Goal: Transaction & Acquisition: Purchase product/service

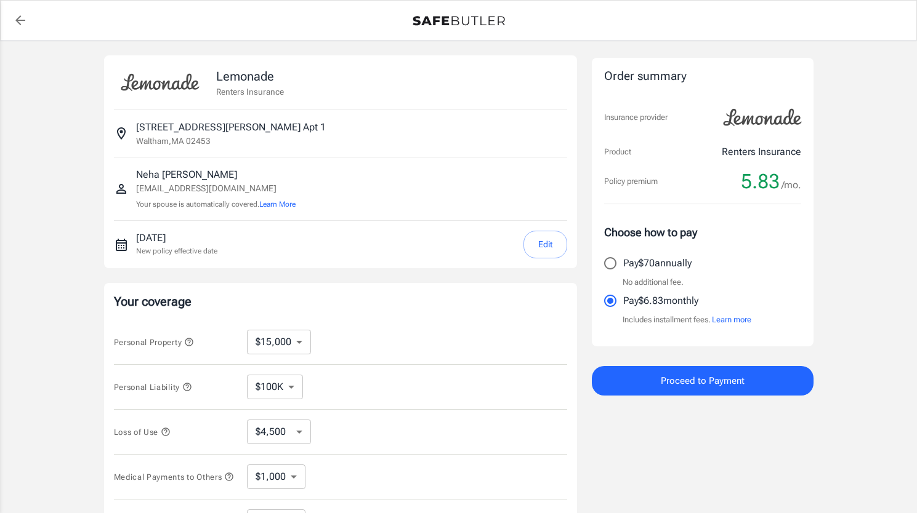
select select "15000"
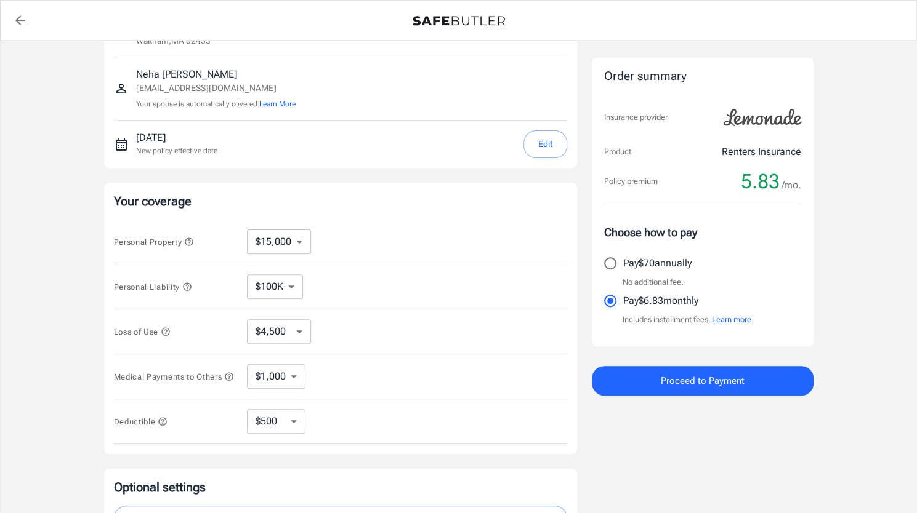
scroll to position [126, 0]
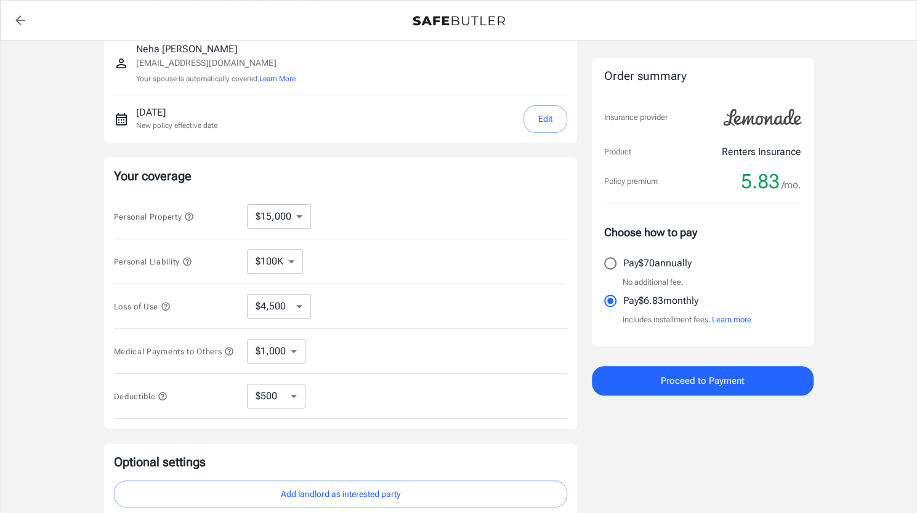
click at [287, 401] on select "$250 $500 $1,000 $2,500" at bounding box center [276, 396] width 58 height 25
click at [157, 401] on span "Deductible" at bounding box center [141, 396] width 54 height 9
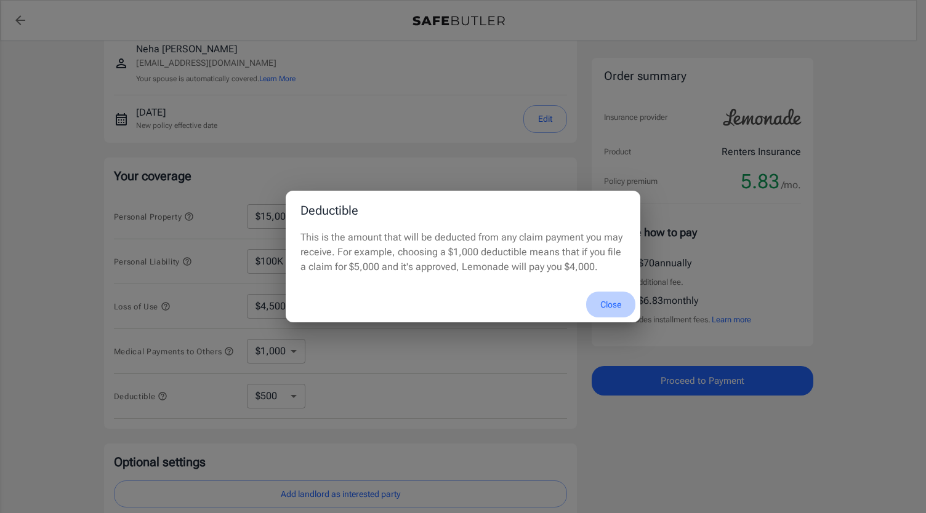
click at [608, 299] on button "Close" at bounding box center [610, 305] width 49 height 26
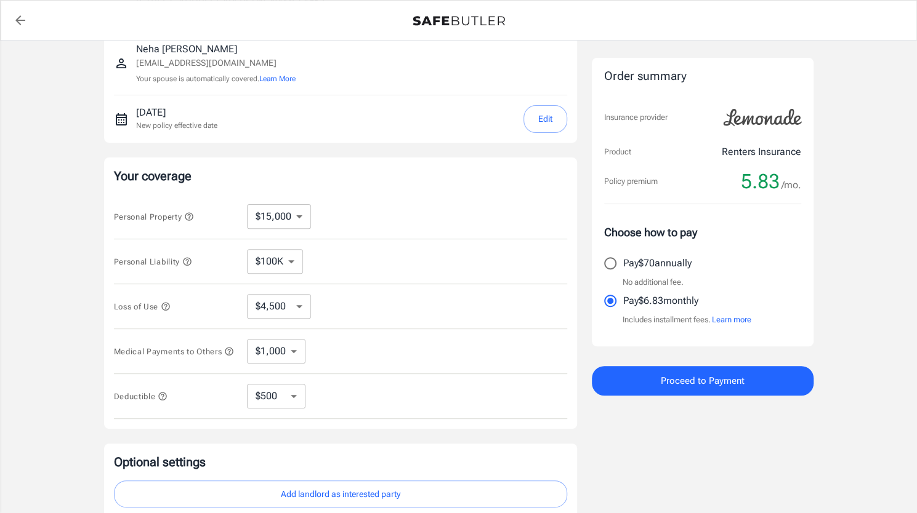
click at [270, 404] on select "$250 $500 $1,000 $2,500" at bounding box center [276, 396] width 58 height 25
select select "250"
click at [272, 400] on select "$250 $500 $1,000 $2,500" at bounding box center [276, 396] width 58 height 25
select select "500"
click at [276, 398] on select "$250 $500 $1,000 $2,500" at bounding box center [276, 396] width 58 height 25
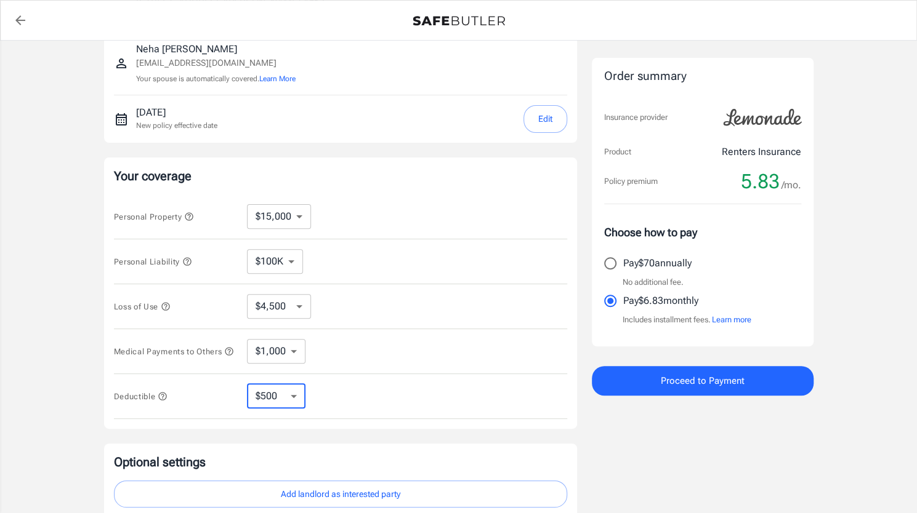
select select "2500"
click at [286, 393] on select "$250 $500 $1,000 $2,500" at bounding box center [276, 396] width 58 height 25
select select "1000"
click at [164, 398] on icon "button" at bounding box center [162, 396] width 8 height 8
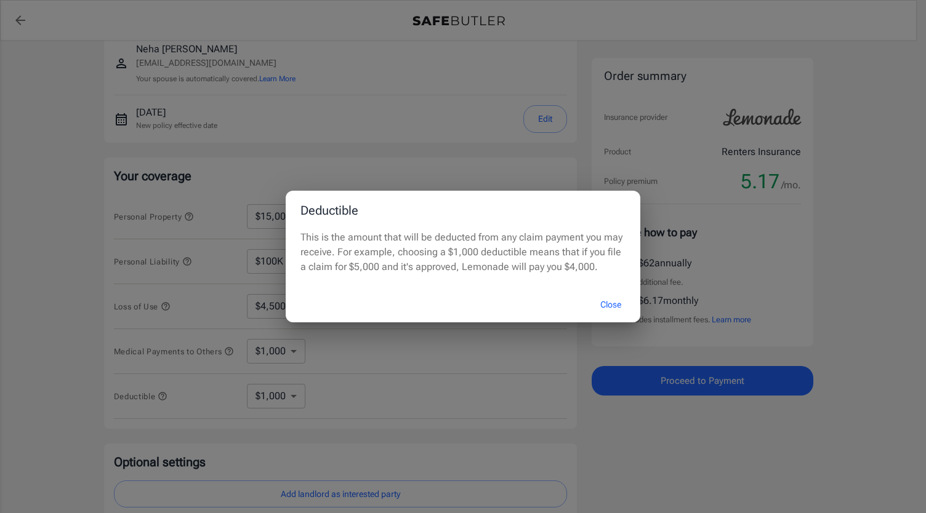
click at [274, 404] on div "Deductible This is the amount that will be deducted from any claim payment you …" at bounding box center [463, 256] width 926 height 513
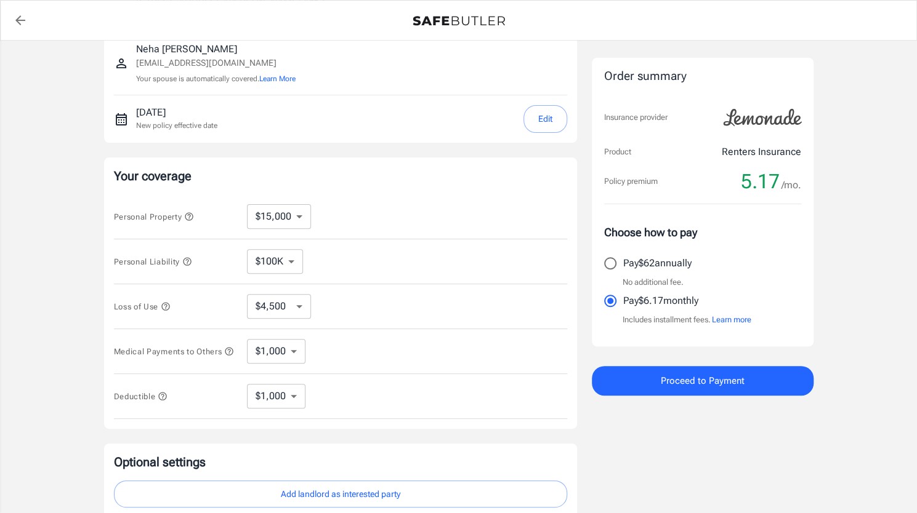
click at [293, 402] on select "$250 $500 $1,000 $2,500" at bounding box center [276, 396] width 58 height 25
select select "250"
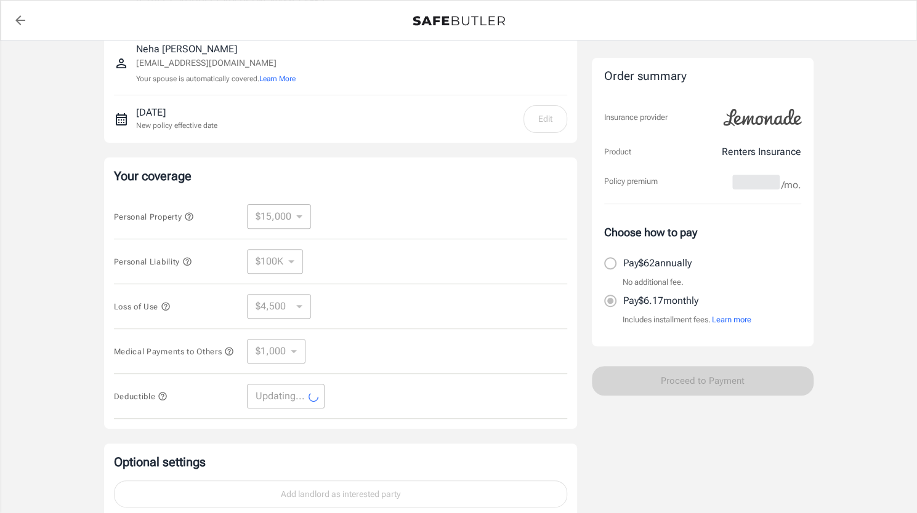
select select "250"
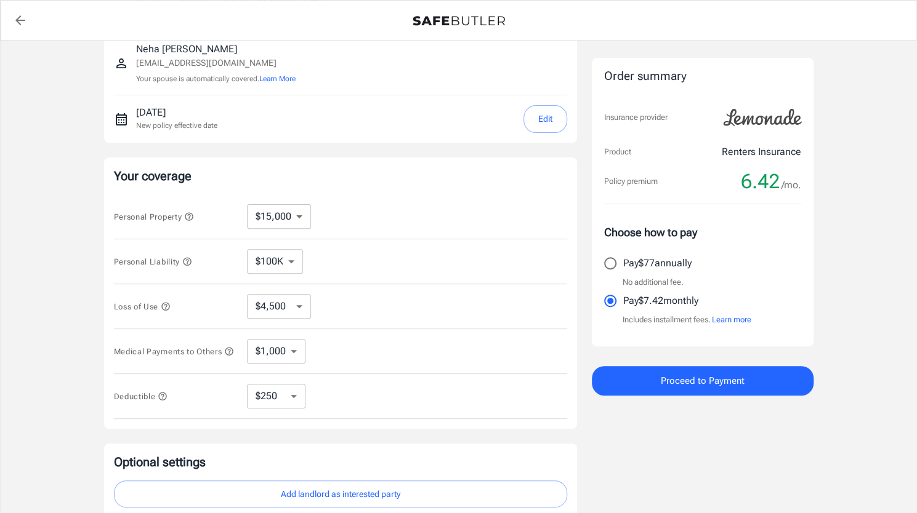
click at [697, 438] on div "Order summary Insurance provider Product Renters Insurance Policy premium 6.42 …" at bounding box center [703, 242] width 222 height 625
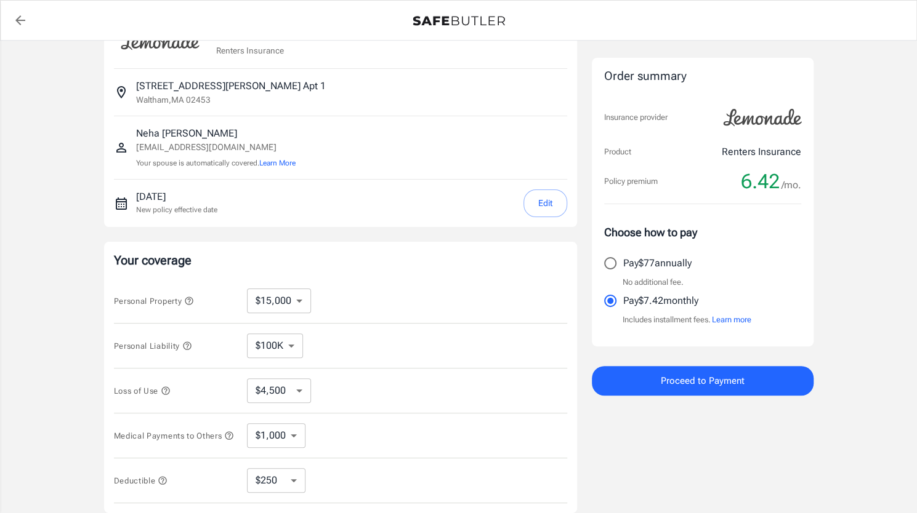
scroll to position [32, 0]
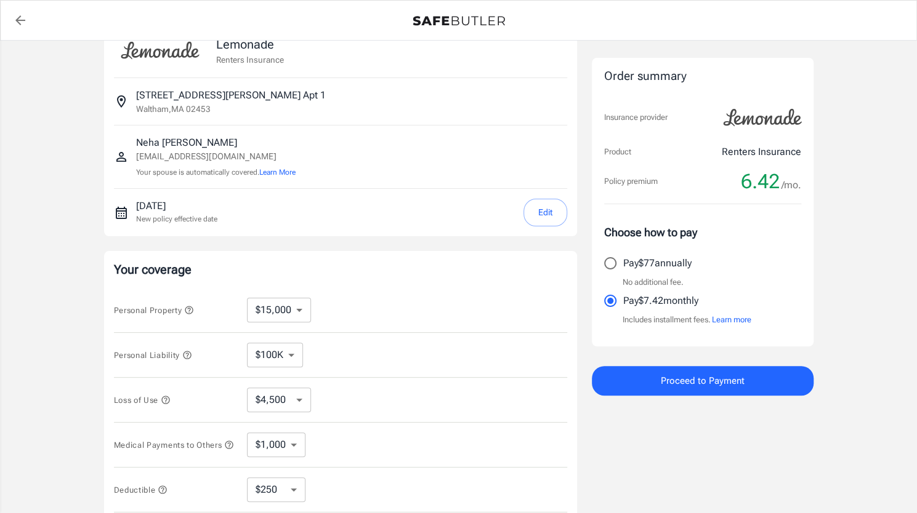
click at [537, 209] on button "Edit" at bounding box center [545, 213] width 44 height 28
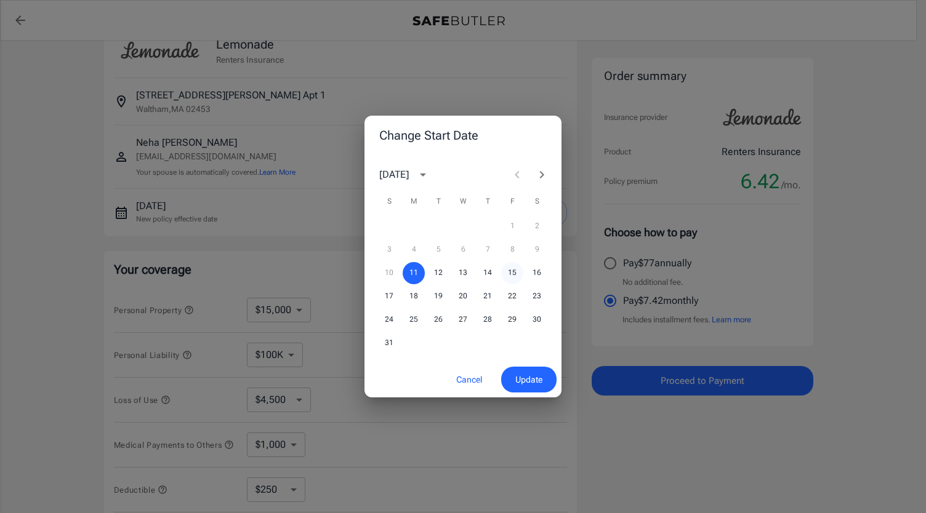
click at [515, 273] on button "15" at bounding box center [512, 273] width 22 height 22
click at [513, 371] on button "Update" at bounding box center [528, 380] width 55 height 26
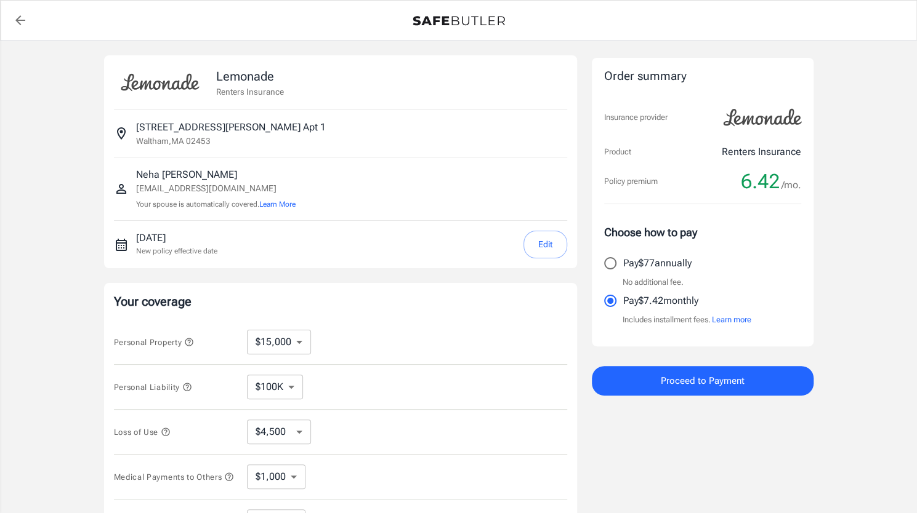
scroll to position [97, 0]
